Goal: Task Accomplishment & Management: Manage account settings

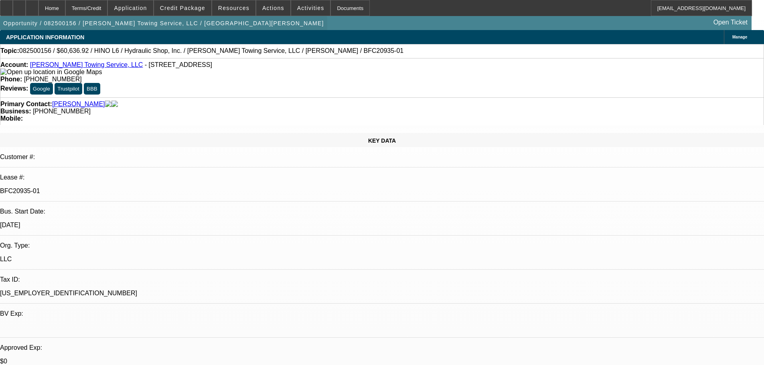
select select "0"
select select "6"
select select "0"
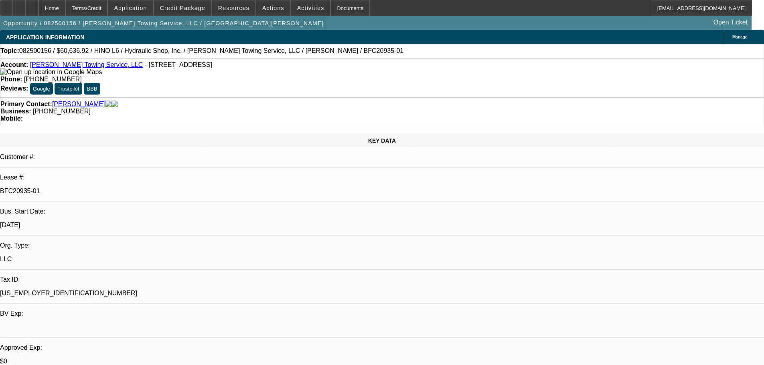
select select "0"
select select "6"
select select "0"
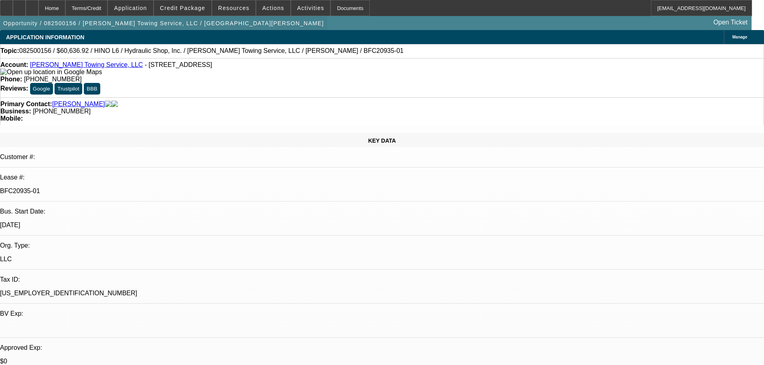
select select "0"
select select "6"
select select "0"
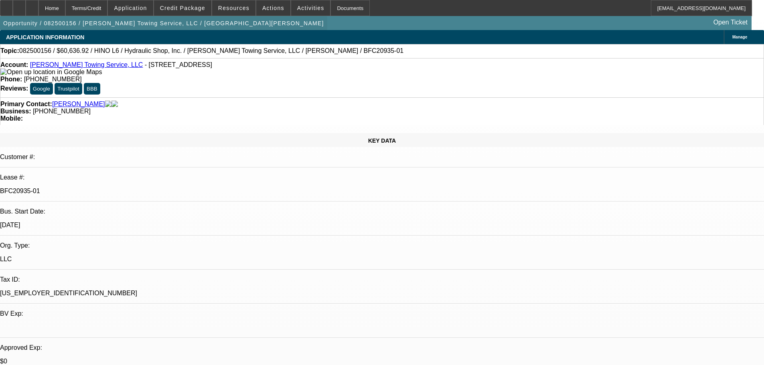
select select "6"
click at [13, 12] on div at bounding box center [6, 8] width 13 height 16
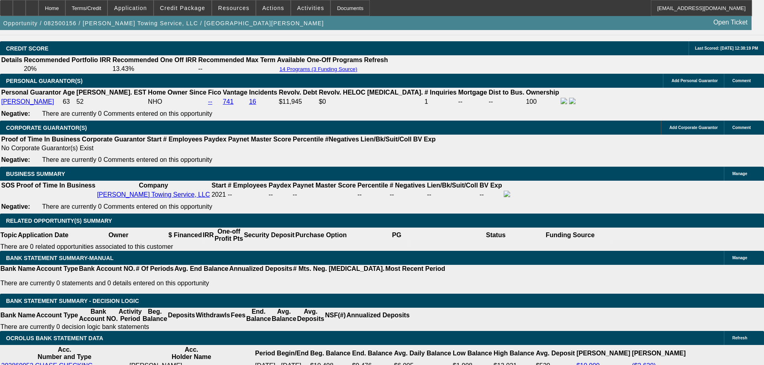
scroll to position [1203, 0]
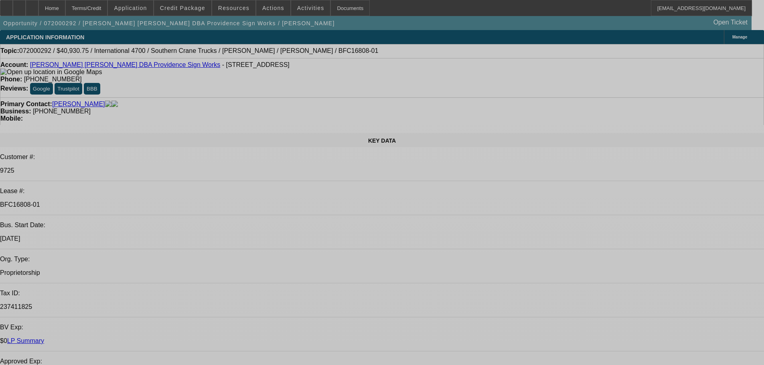
select select "0"
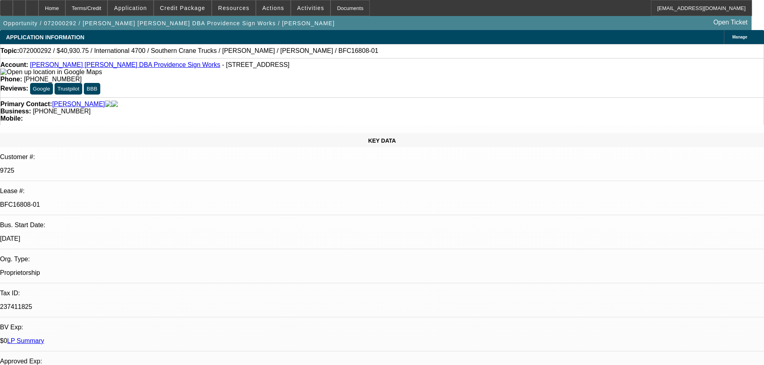
select select "2"
select select "0"
select select "6"
select select "0"
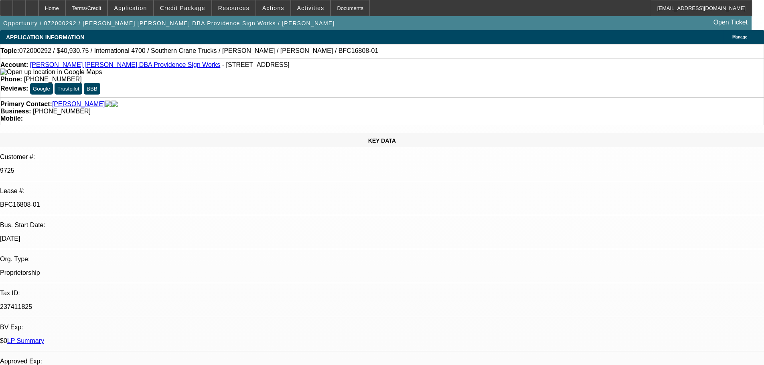
select select "2"
select select "0"
select select "6"
select select "0"
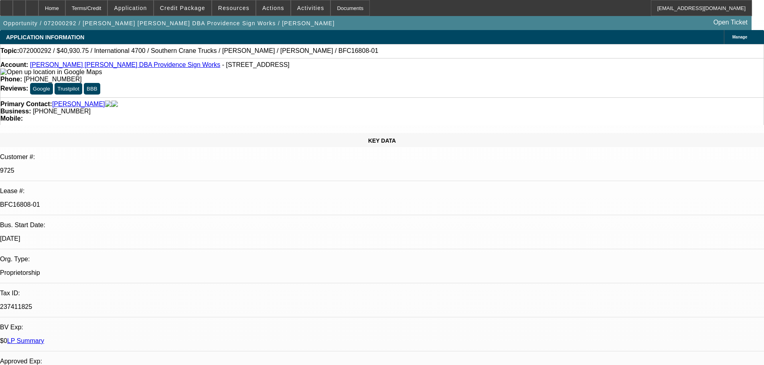
select select "2"
select select "0"
select select "6"
select select "0"
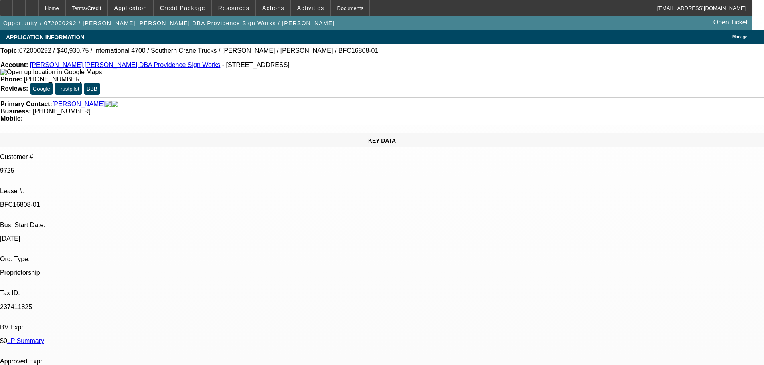
select select "2"
select select "0"
select select "6"
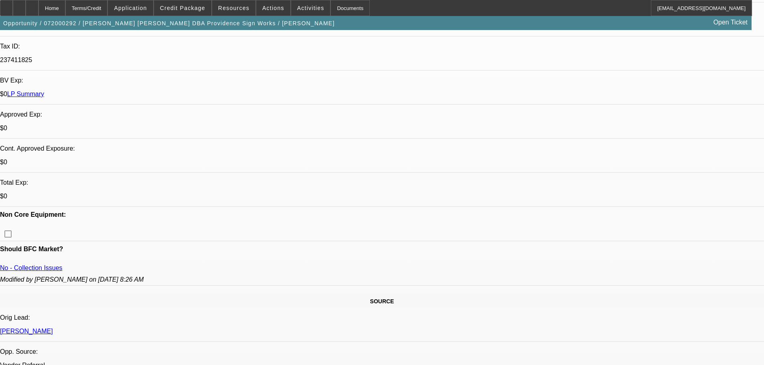
scroll to position [321, 0]
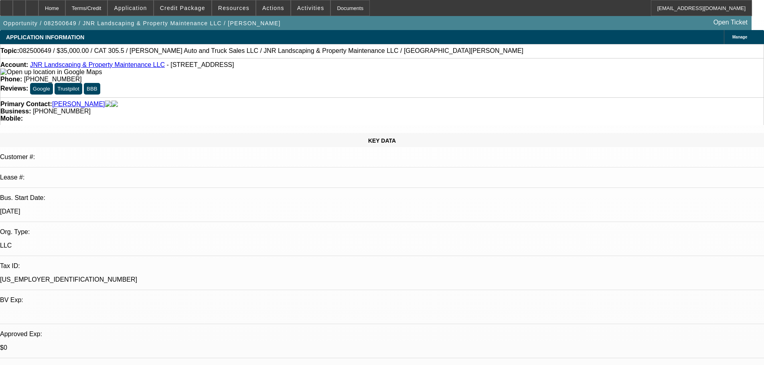
select select "0"
select select "6"
select select "0"
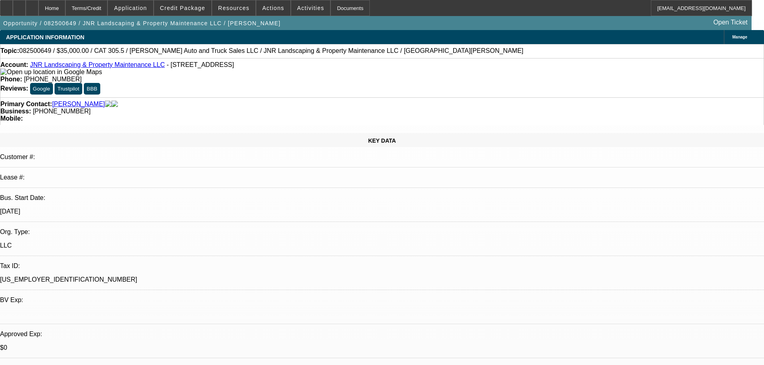
select select "0"
select select "6"
select select "0"
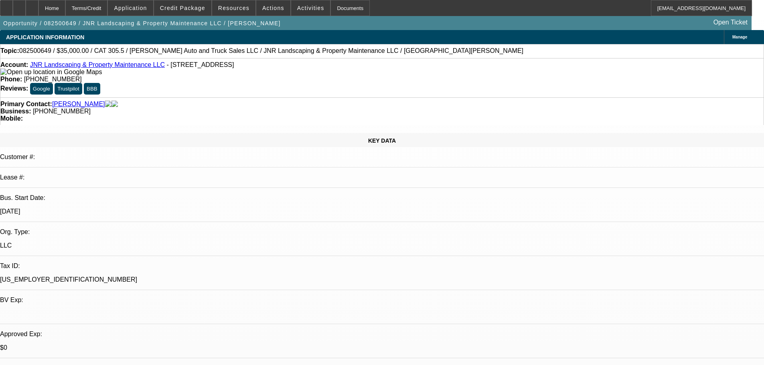
select select "0"
select select "6"
select select "0"
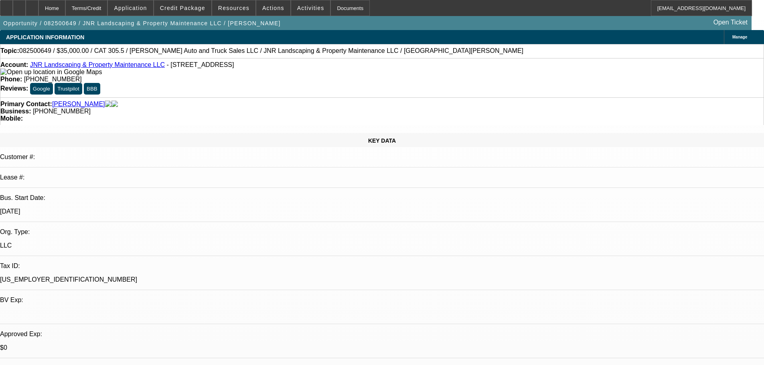
select select "6"
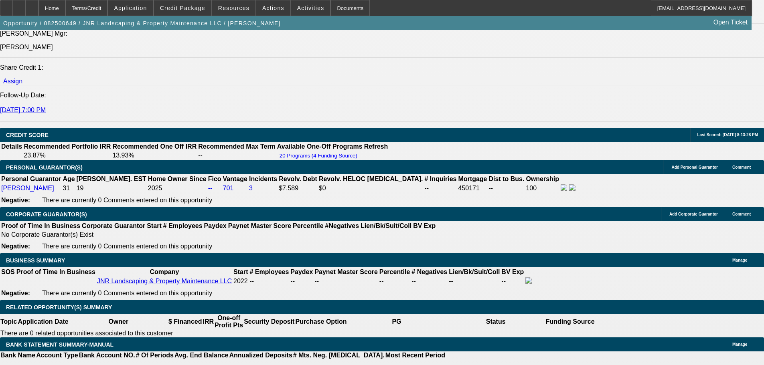
scroll to position [979, 0]
